Goal: Entertainment & Leisure: Consume media (video, audio)

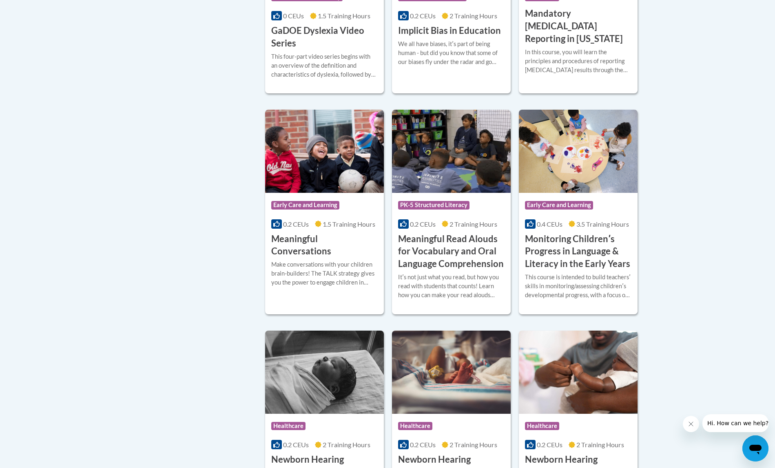
scroll to position [1201, 0]
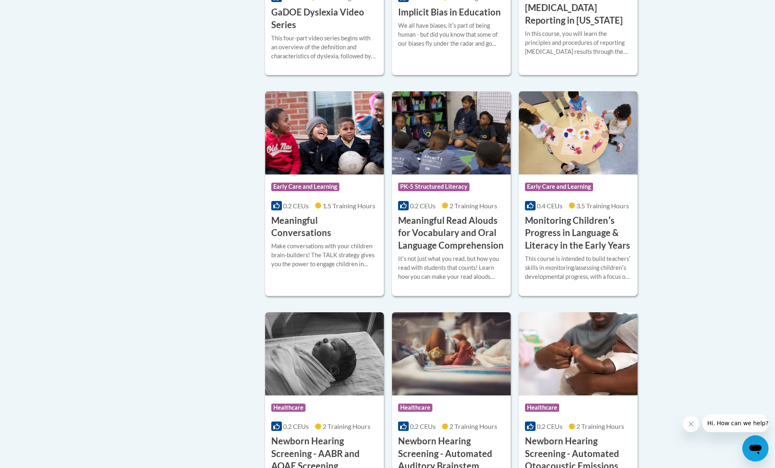
click at [560, 175] on img at bounding box center [578, 132] width 119 height 83
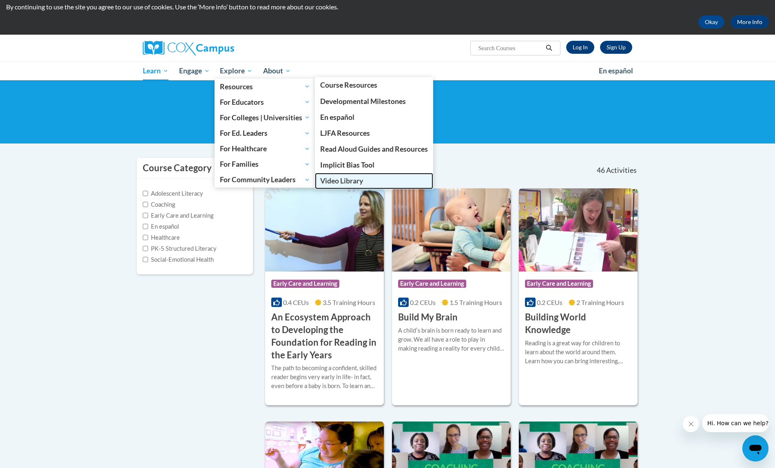
click at [343, 185] on span "Video Library" at bounding box center [341, 181] width 43 height 9
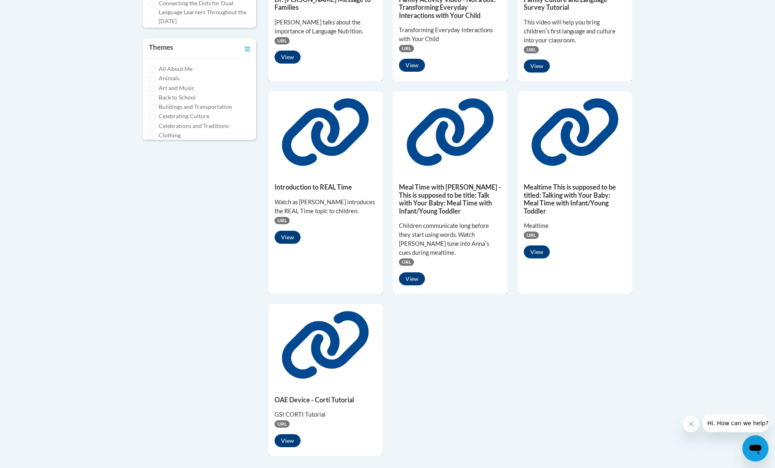
scroll to position [500, 0]
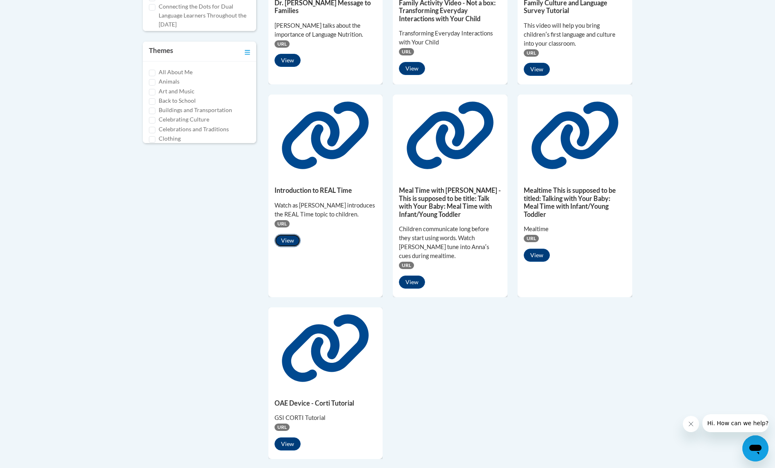
click at [288, 234] on button "View" at bounding box center [287, 240] width 26 height 13
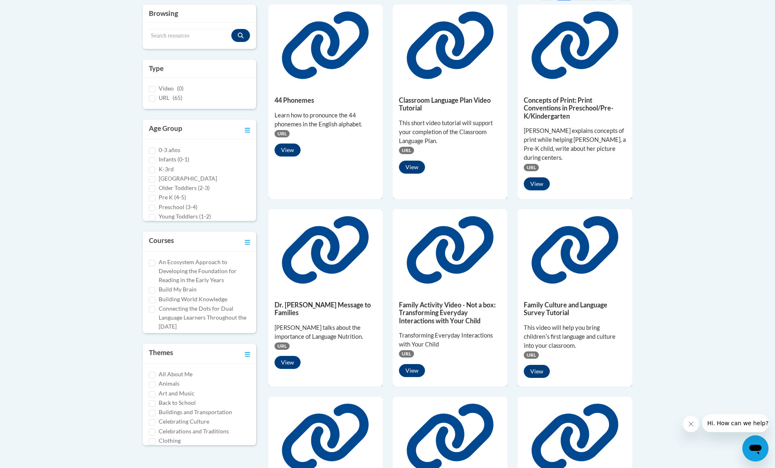
scroll to position [195, 0]
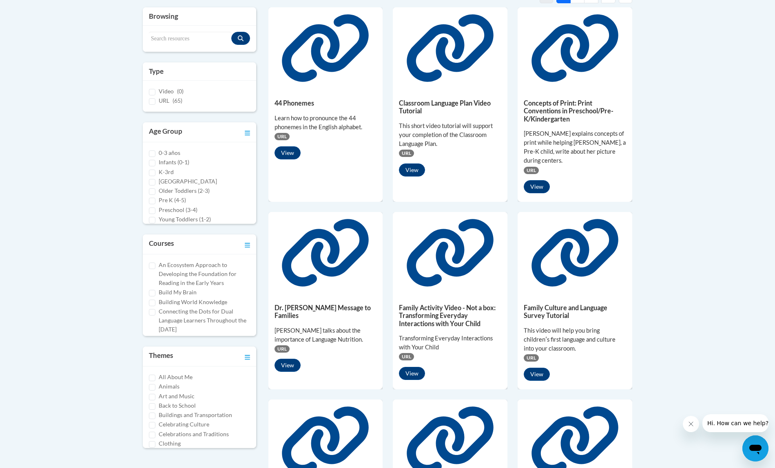
click at [448, 50] on icon at bounding box center [450, 47] width 92 height 73
click at [417, 171] on button "View" at bounding box center [412, 170] width 26 height 13
click at [534, 180] on button "View" at bounding box center [537, 186] width 26 height 13
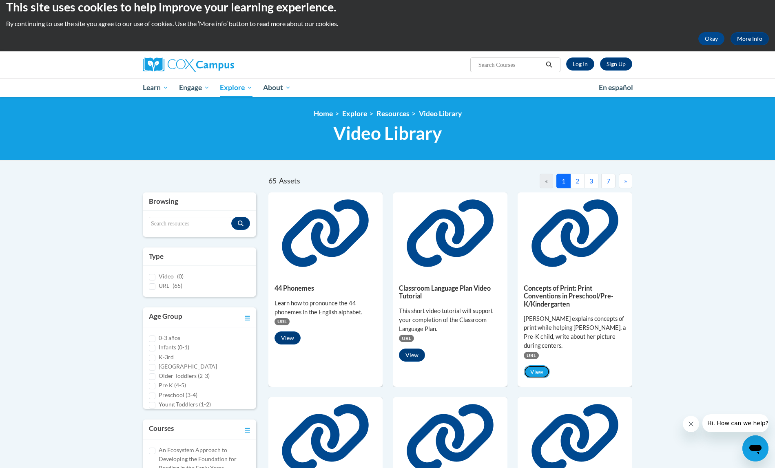
scroll to position [9, 0]
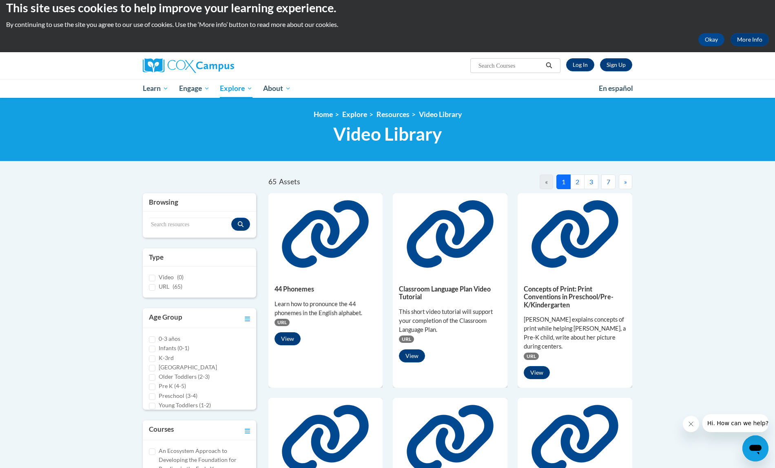
click at [576, 185] on button "2" at bounding box center [577, 182] width 14 height 15
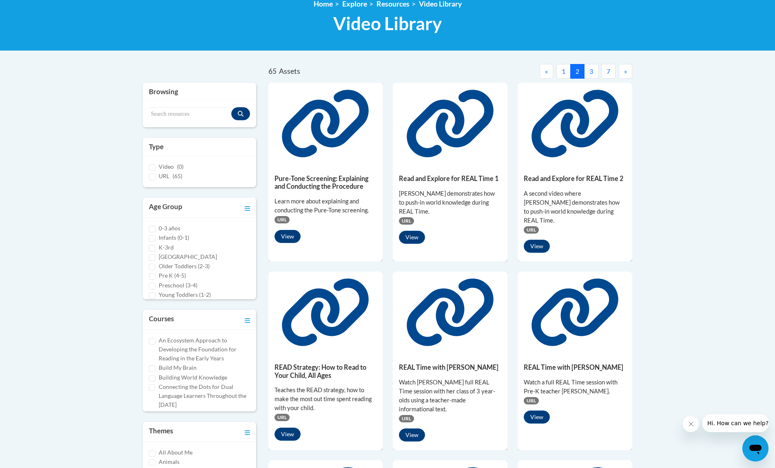
scroll to position [128, 0]
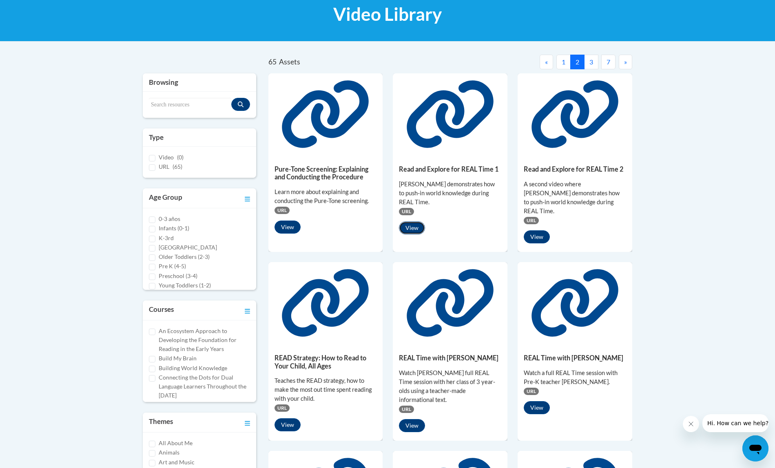
click at [413, 222] on button "View" at bounding box center [412, 227] width 26 height 13
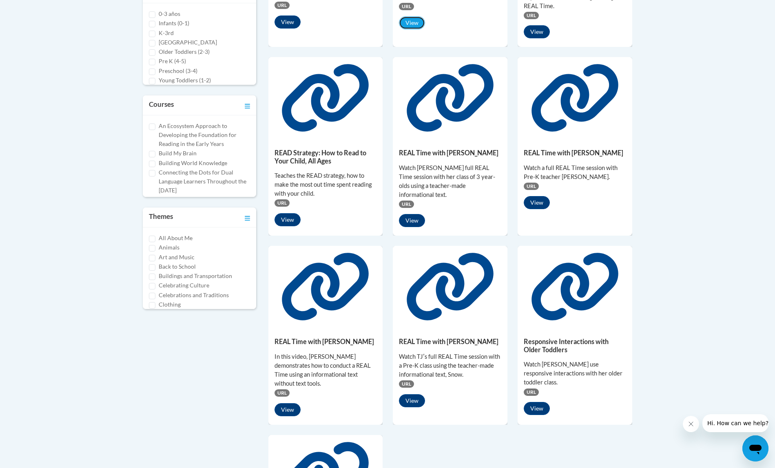
scroll to position [325, 0]
